Goal: Task Accomplishment & Management: Use online tool/utility

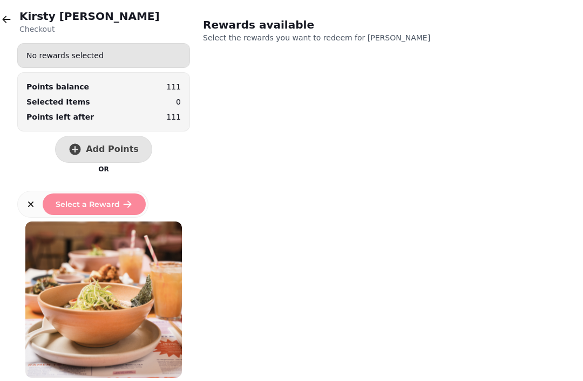
click at [3, 24] on icon "button" at bounding box center [6, 19] width 11 height 11
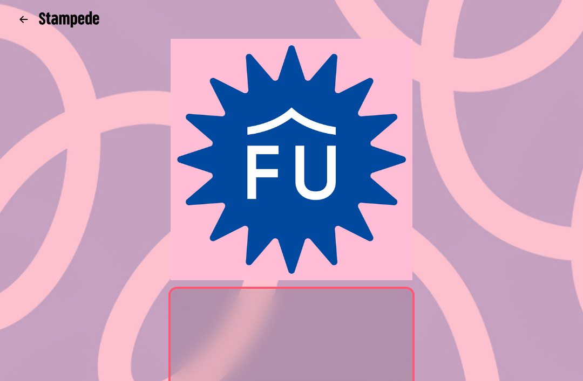
click at [23, 21] on icon "button" at bounding box center [23, 19] width 11 height 11
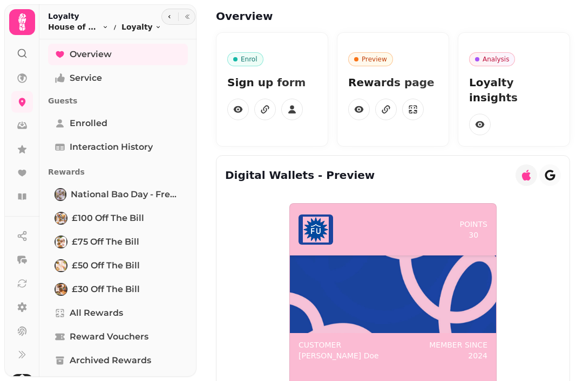
click at [24, 76] on icon at bounding box center [22, 78] width 10 height 10
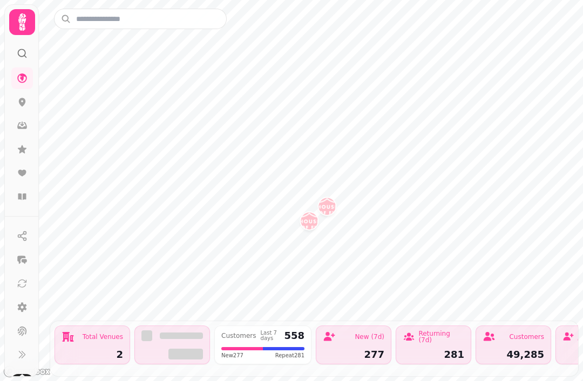
click at [332, 208] on img "House of Fu Leeds" at bounding box center [326, 206] width 17 height 17
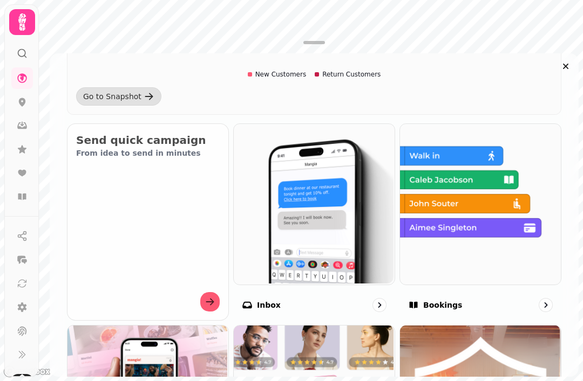
scroll to position [425, 0]
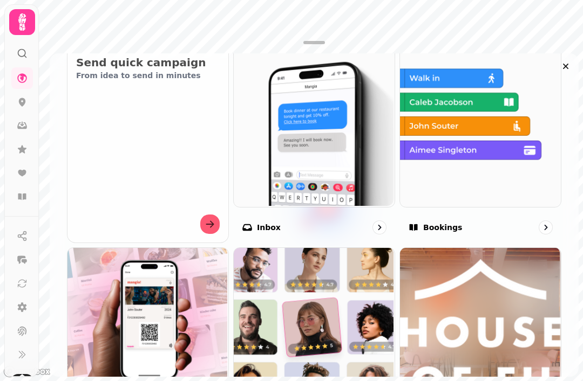
click at [474, 180] on img at bounding box center [479, 125] width 161 height 161
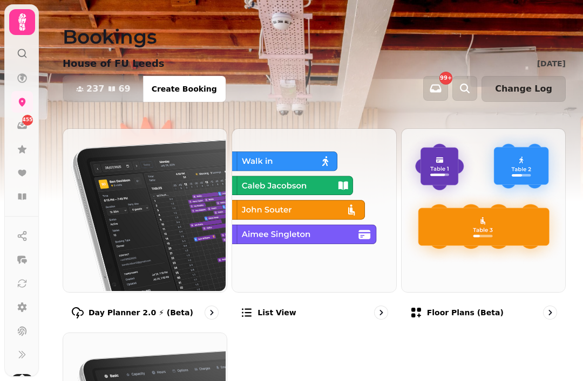
click at [176, 234] on img at bounding box center [143, 209] width 163 height 163
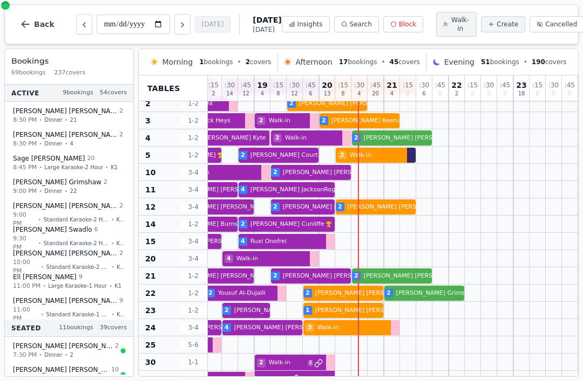
scroll to position [26, 438]
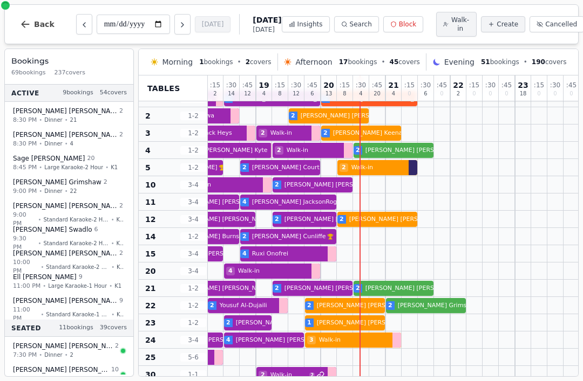
select select "****"
select select "*"
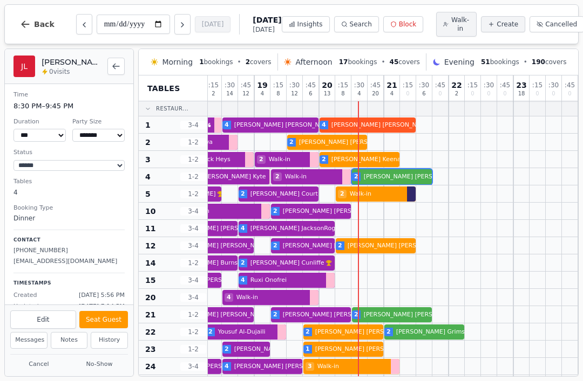
scroll to position [0, 439]
click at [112, 320] on button "Seat Guest" at bounding box center [103, 319] width 49 height 17
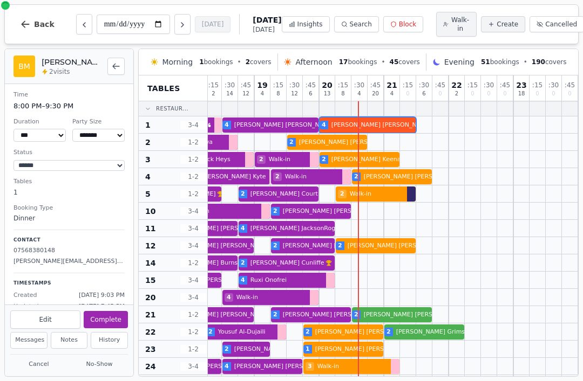
click at [377, 129] on div "2 [PERSON_NAME] 3 [PERSON_NAME] 4 [PERSON_NAME] 4 [PERSON_NAME]" at bounding box center [173, 125] width 809 height 17
click at [115, 317] on button "Complete" at bounding box center [106, 319] width 44 height 17
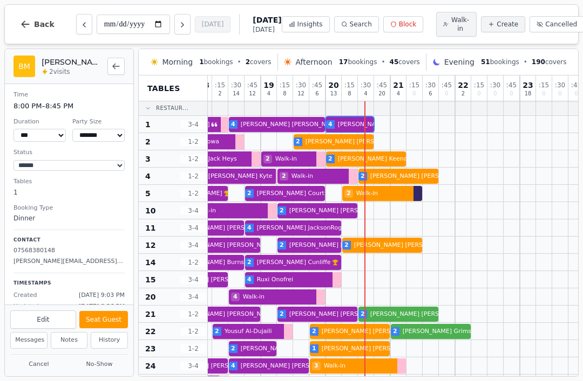
scroll to position [1, 432]
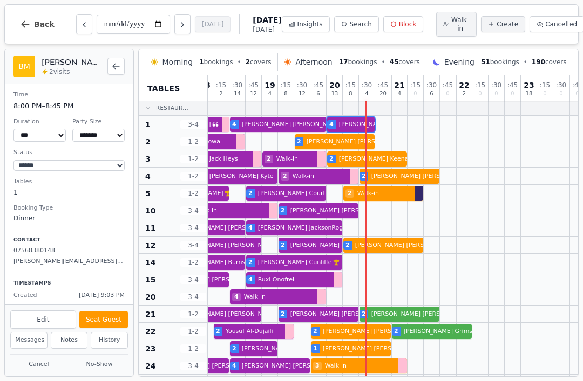
click at [297, 25] on span "Insights" at bounding box center [309, 24] width 25 height 9
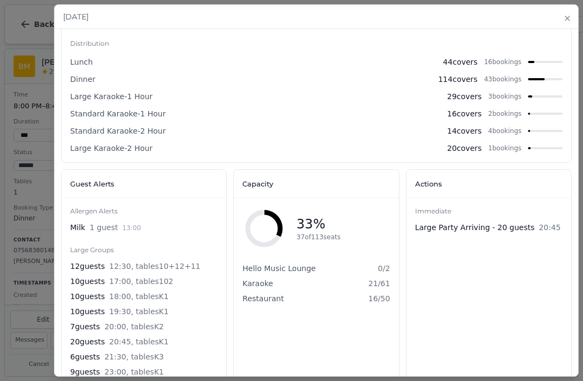
scroll to position [586, 0]
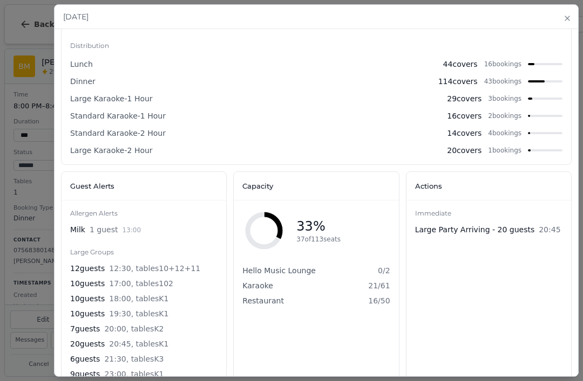
click at [559, 15] on h2 "[DATE]" at bounding box center [316, 16] width 506 height 11
click at [571, 23] on icon "button" at bounding box center [567, 18] width 9 height 9
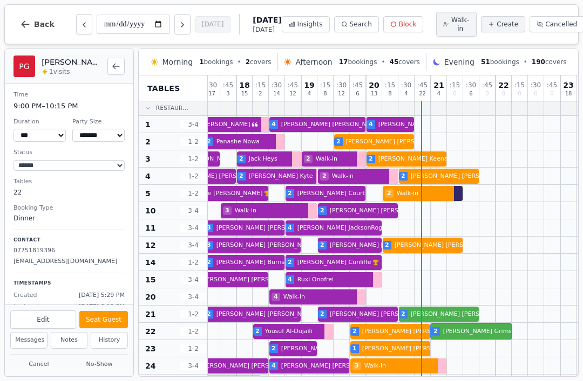
scroll to position [0, 392]
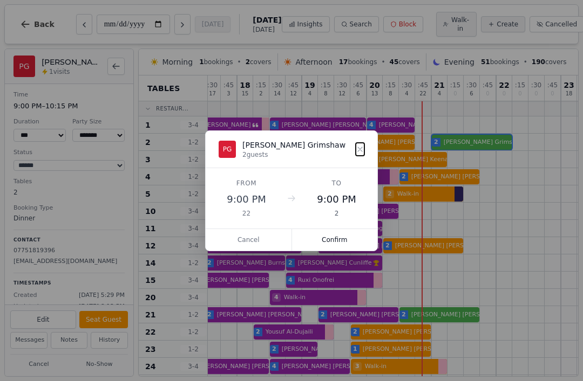
click at [342, 232] on button "Confirm" at bounding box center [335, 240] width 86 height 22
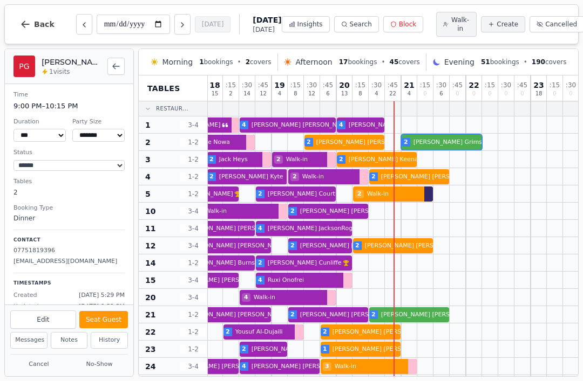
scroll to position [0, 422]
click at [101, 320] on button "Seat Guest" at bounding box center [103, 319] width 49 height 17
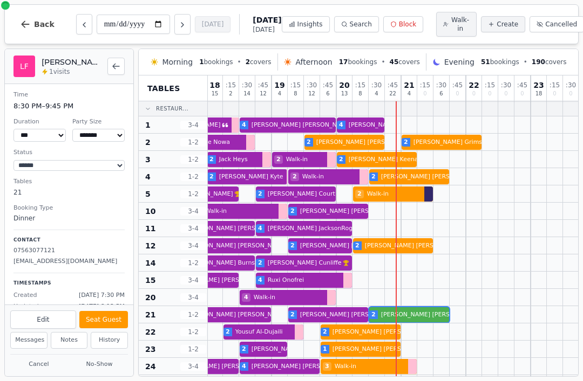
click at [405, 309] on div at bounding box center [409, 314] width 16 height 17
click at [94, 371] on button "No-Show" at bounding box center [99, 364] width 57 height 13
